Goal: Task Accomplishment & Management: Manage account settings

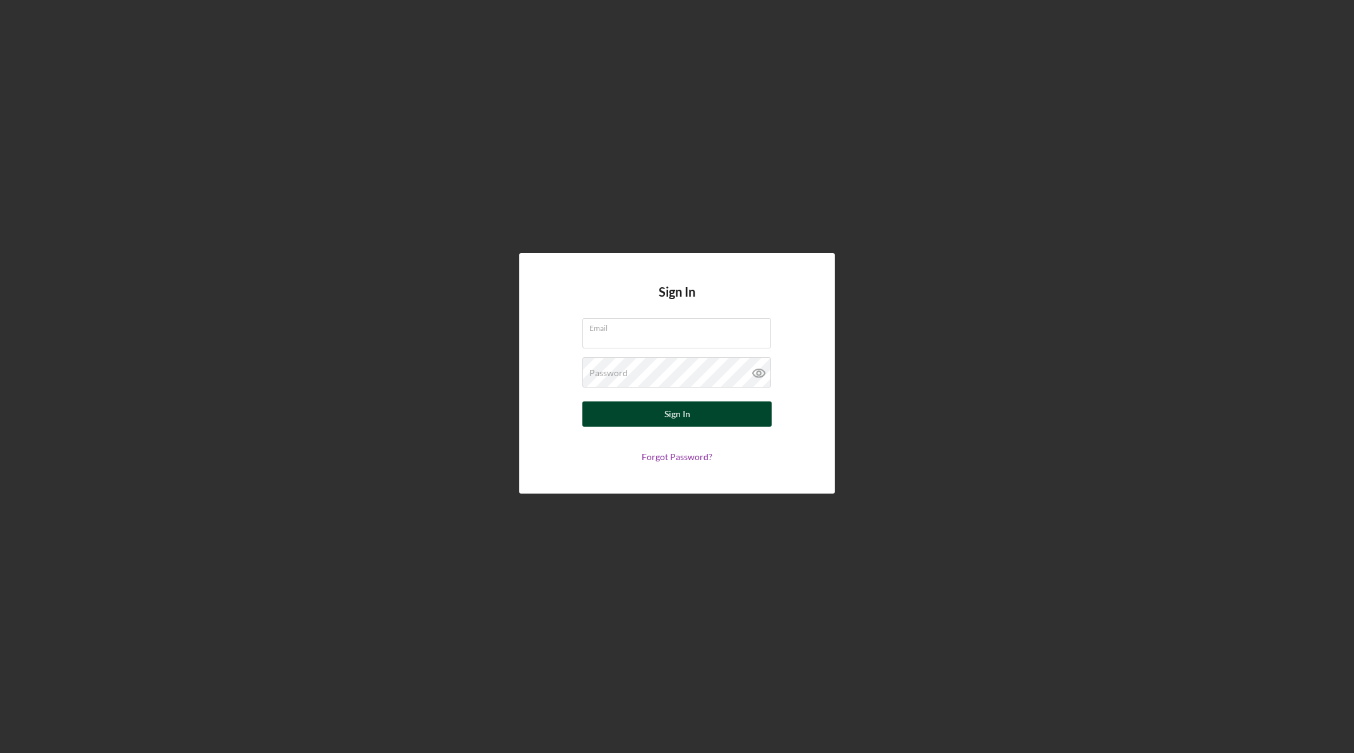
type input "[EMAIL_ADDRESS][DOMAIN_NAME]"
click at [738, 414] on button "Sign In" at bounding box center [676, 413] width 189 height 25
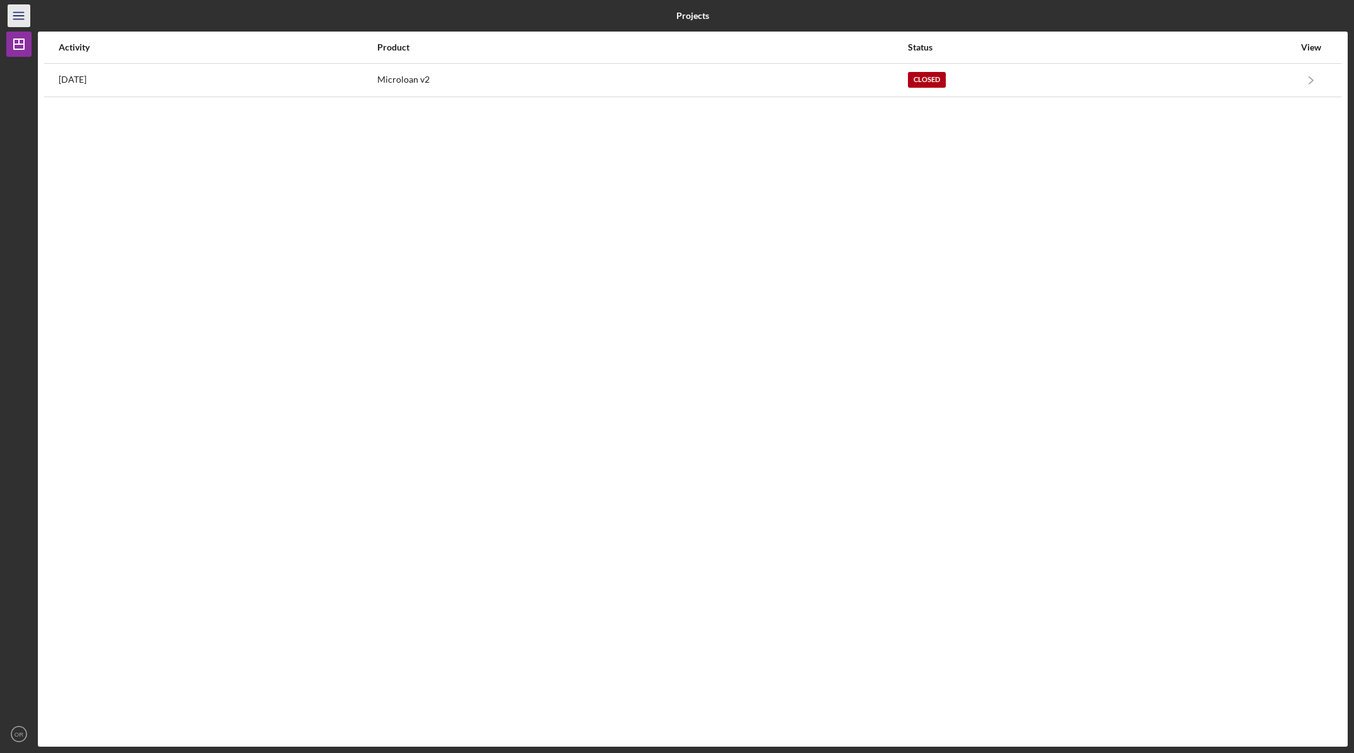
click at [19, 15] on icon "Icon/Menu" at bounding box center [19, 16] width 28 height 28
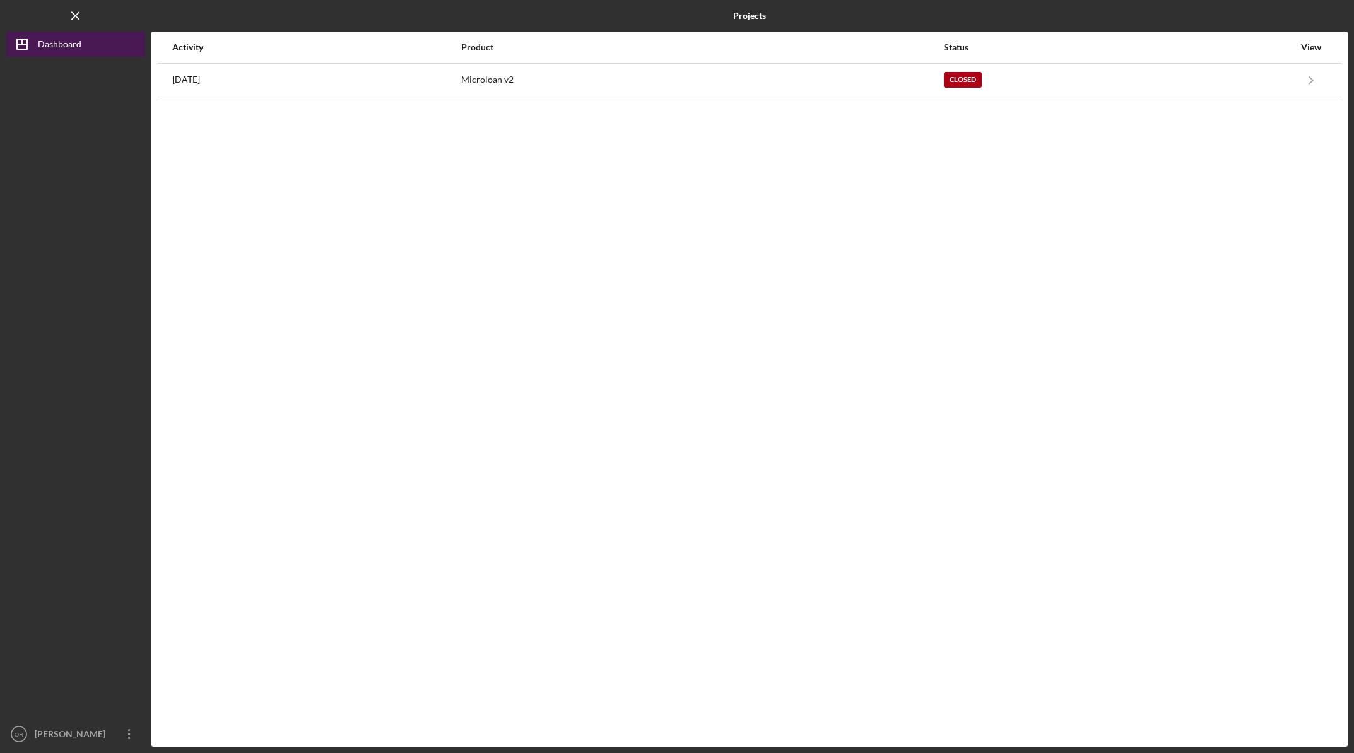
click at [23, 43] on icon "Icon/Dashboard" at bounding box center [22, 44] width 32 height 32
click at [26, 44] on line "button" at bounding box center [22, 44] width 10 height 0
click at [70, 44] on div "Dashboard" at bounding box center [60, 46] width 44 height 28
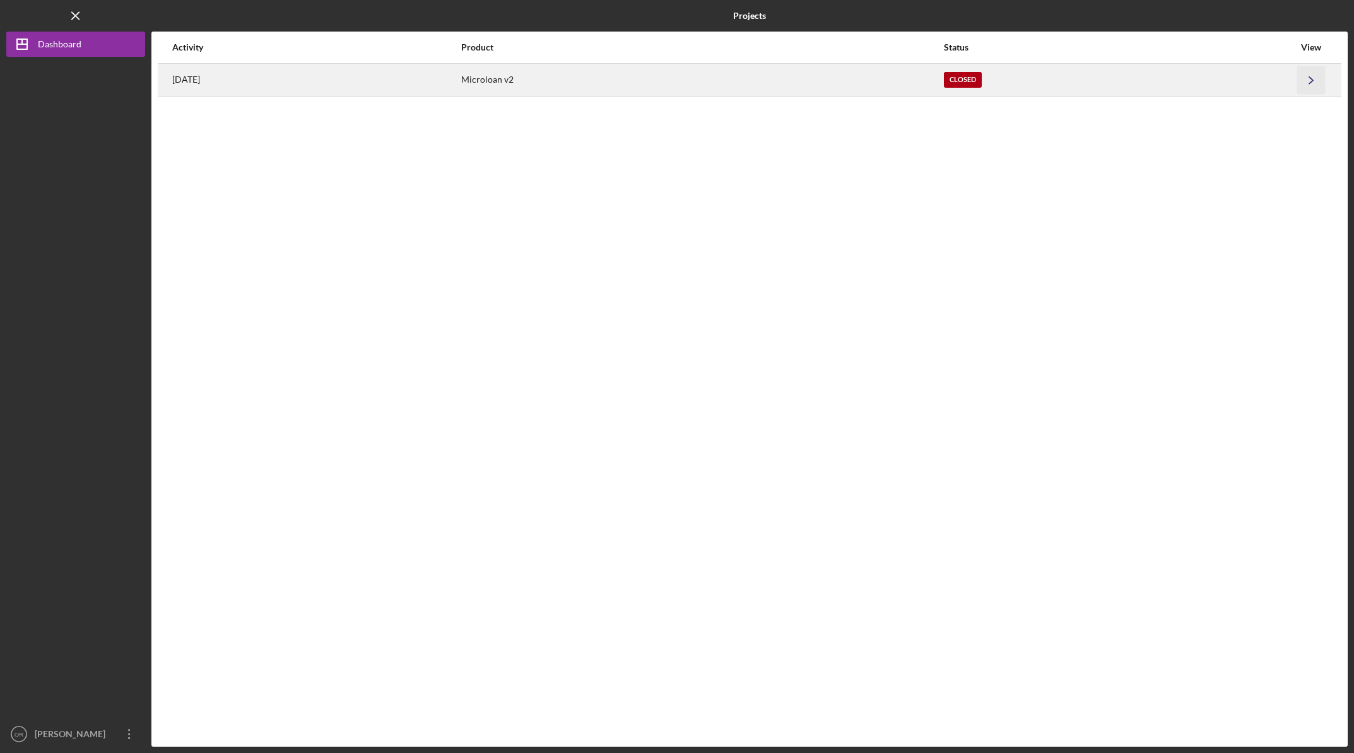
click at [1313, 81] on icon "Icon/Navigate" at bounding box center [1311, 80] width 28 height 28
